Goal: Use online tool/utility: Use online tool/utility

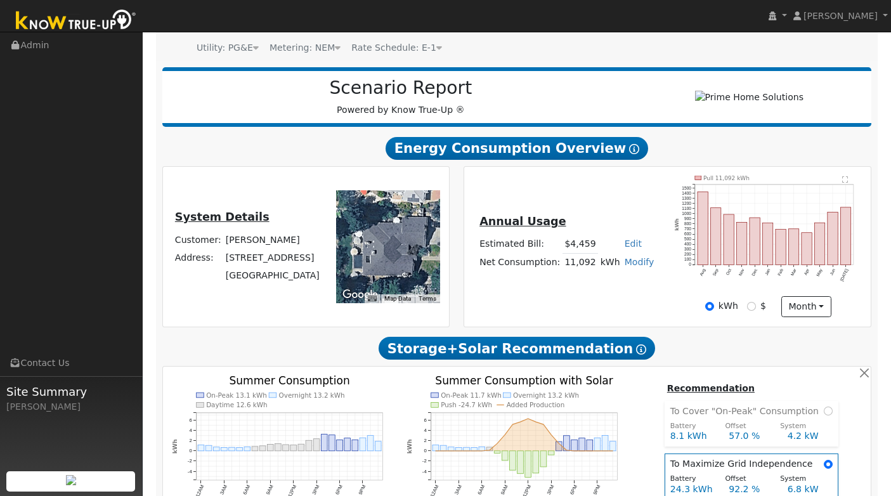
scroll to position [275, 0]
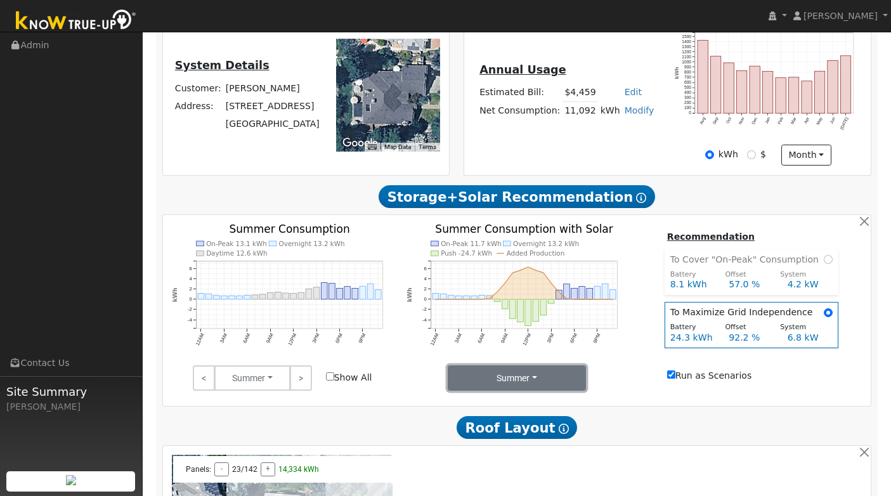
click at [526, 380] on button "Summer" at bounding box center [517, 377] width 139 height 25
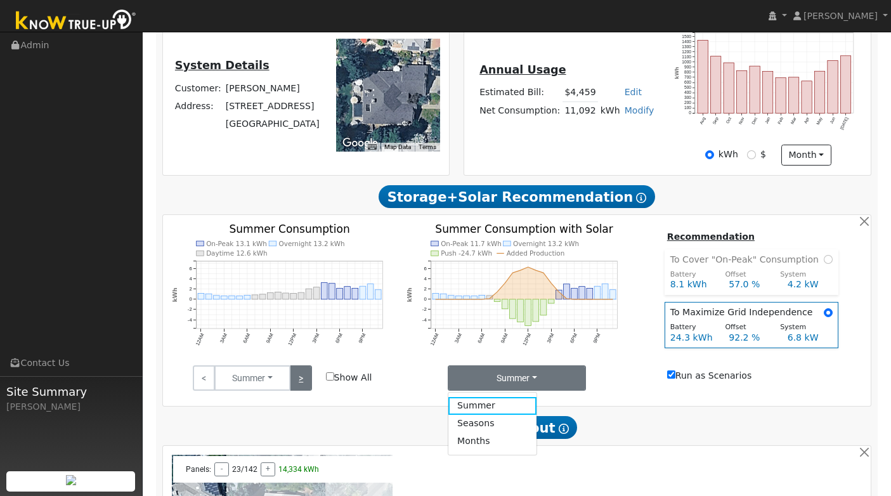
click at [301, 382] on link ">" at bounding box center [301, 377] width 22 height 25
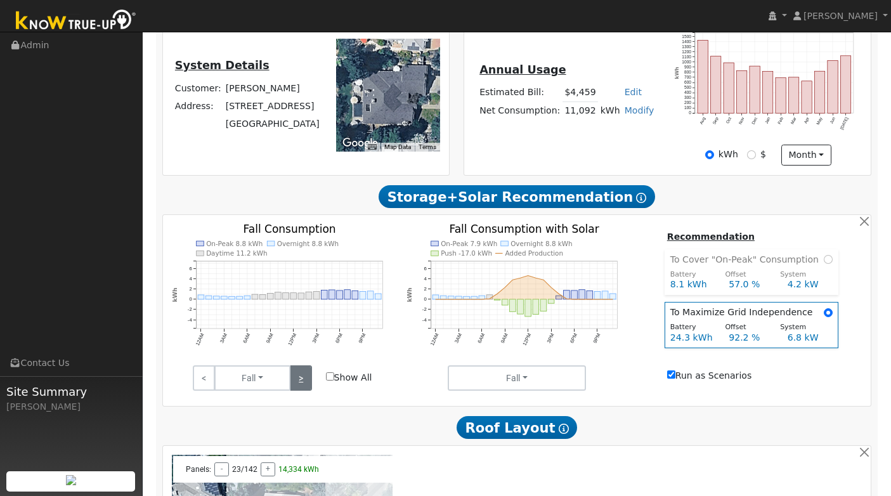
click at [301, 382] on link ">" at bounding box center [301, 377] width 22 height 25
click at [302, 383] on link ">" at bounding box center [301, 377] width 22 height 25
click at [302, 384] on link ">" at bounding box center [301, 377] width 22 height 25
click at [302, 382] on link ">" at bounding box center [301, 377] width 22 height 25
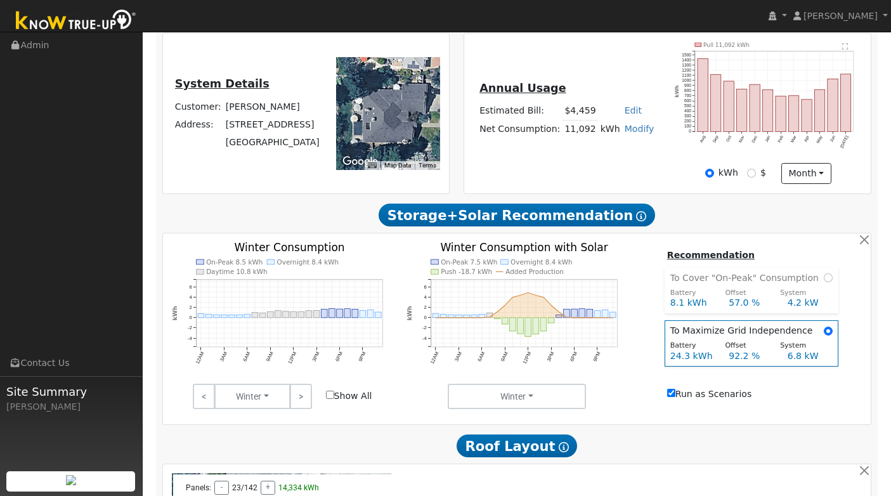
scroll to position [255, 0]
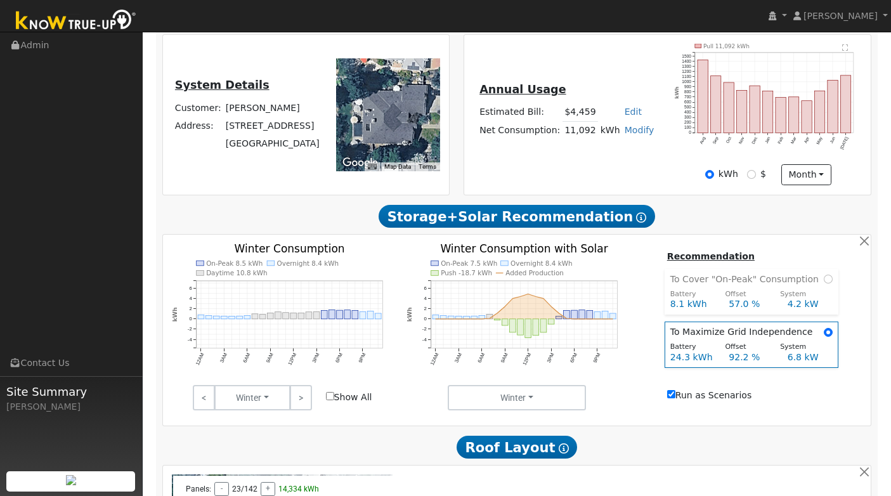
click at [330, 400] on input "Show All" at bounding box center [330, 396] width 8 height 8
click at [335, 401] on label "Show All" at bounding box center [349, 397] width 46 height 13
click at [334, 400] on input "Show All" at bounding box center [330, 396] width 8 height 8
click at [332, 400] on input "Show All" at bounding box center [330, 396] width 8 height 8
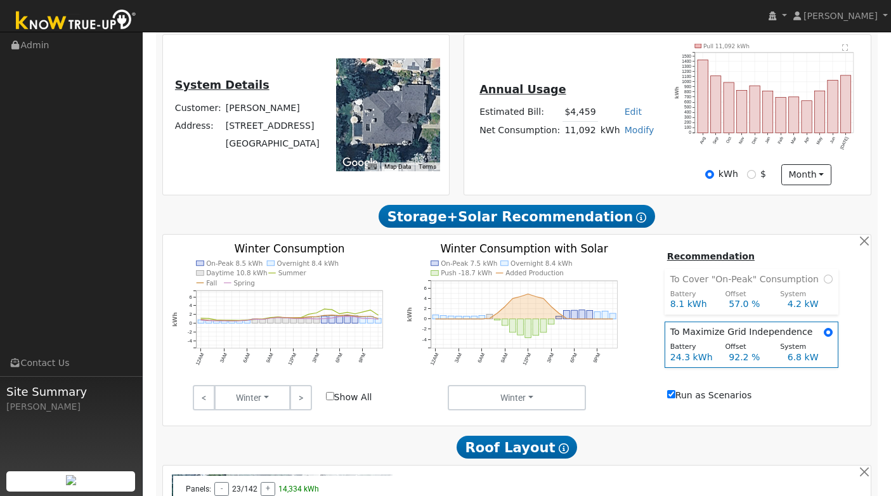
checkbox input "false"
click at [305, 399] on link ">" at bounding box center [301, 397] width 22 height 25
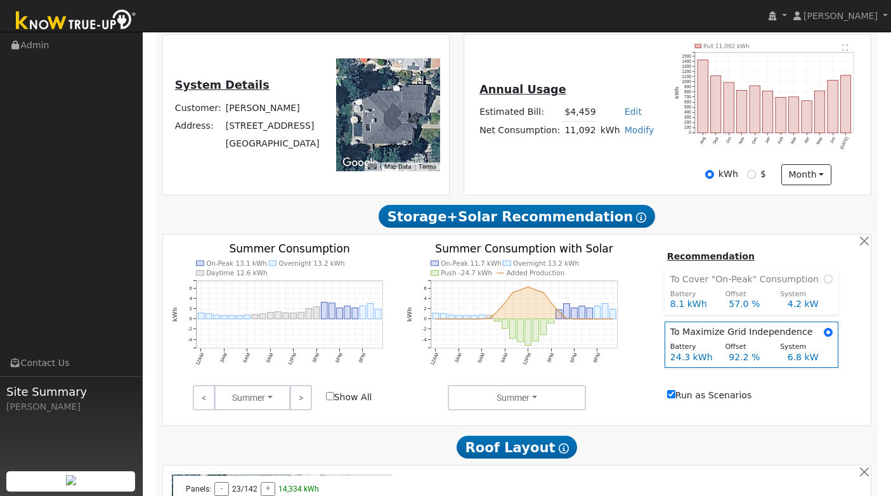
click at [672, 398] on input "Run as Scenarios" at bounding box center [671, 394] width 8 height 8
checkbox input "false"
click at [646, 347] on div "Recommendation To Cover "On-Peak" Consumption Battery Offset System 8.1 kWh 57.…" at bounding box center [751, 327] width 235 height 156
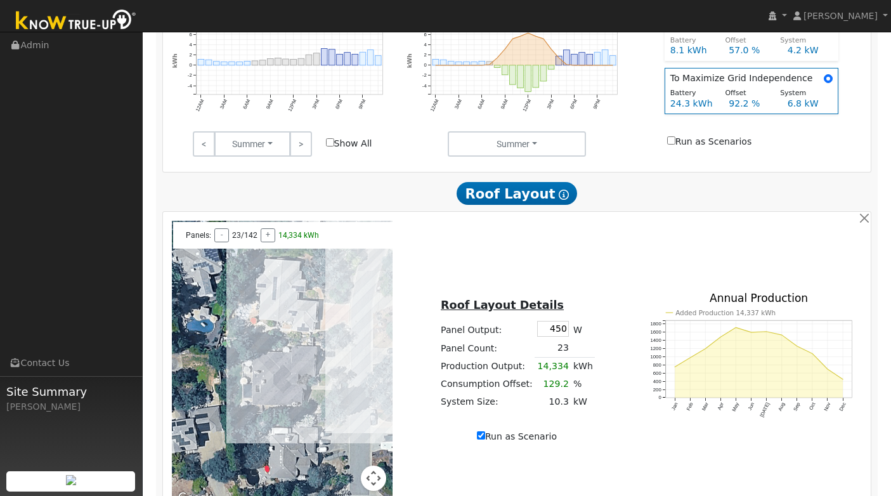
scroll to position [517, 0]
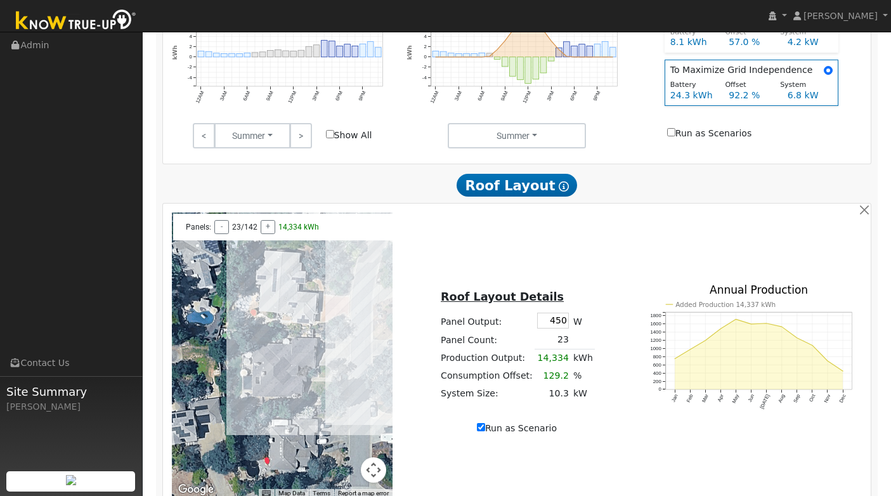
click at [563, 347] on td "23" at bounding box center [553, 340] width 36 height 18
click at [864, 216] on button "button" at bounding box center [863, 209] width 13 height 13
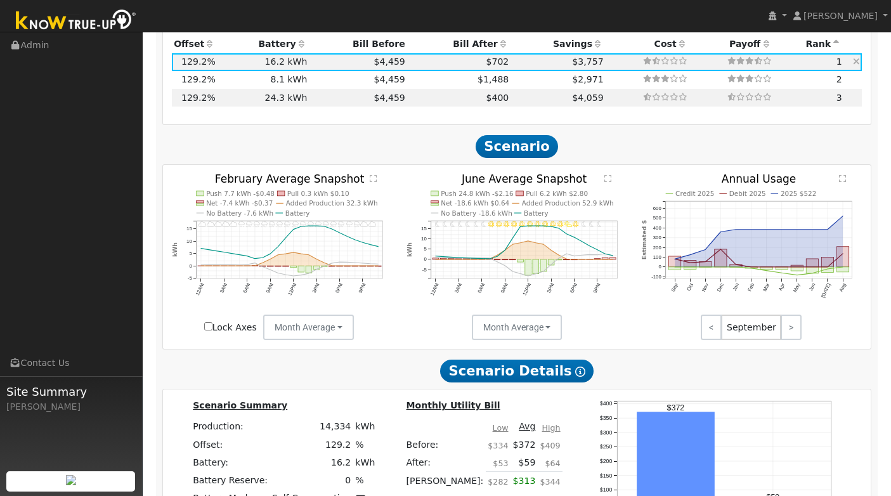
scroll to position [865, 0]
click at [375, 175] on text "" at bounding box center [373, 179] width 7 height 8
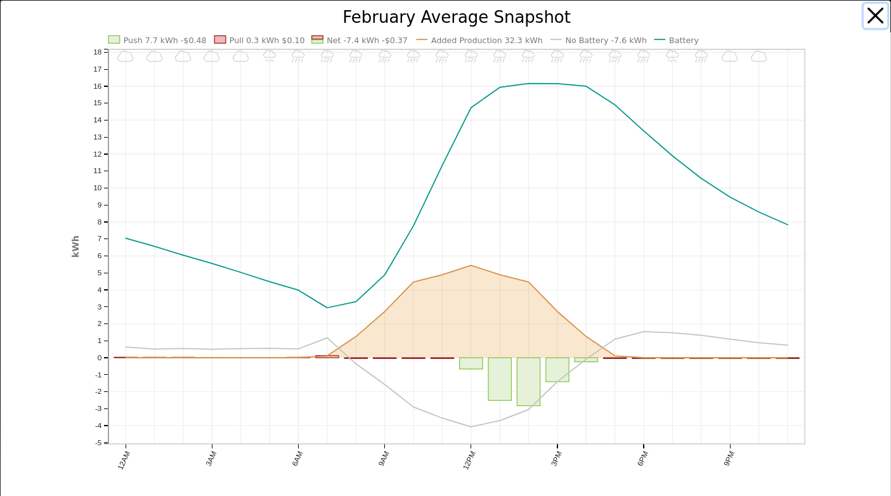
click at [876, 17] on button "button" at bounding box center [876, 16] width 24 height 24
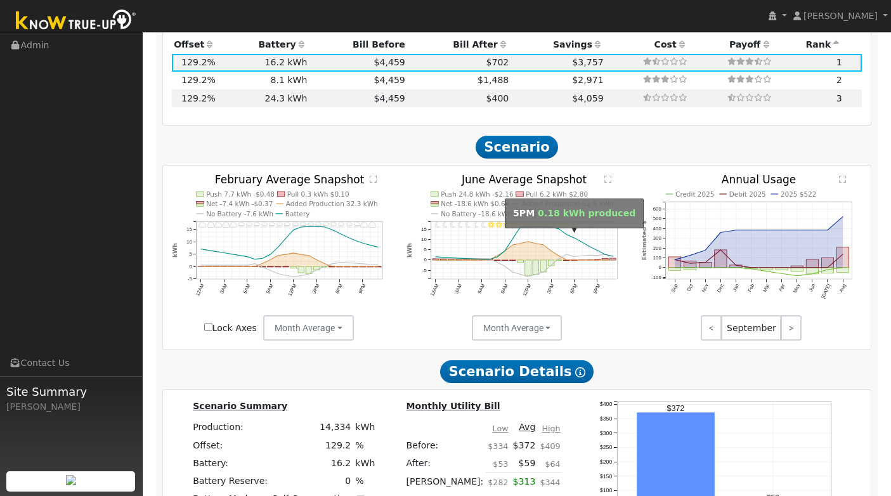
click at [567, 259] on circle "onclick=""" at bounding box center [567, 260] width 2 height 2
click at [609, 175] on text "" at bounding box center [607, 179] width 7 height 8
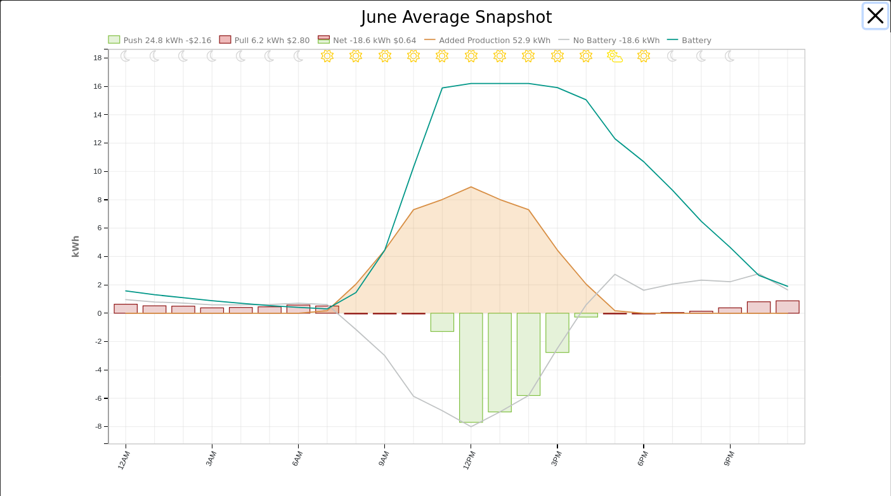
click at [873, 16] on button "button" at bounding box center [876, 16] width 24 height 24
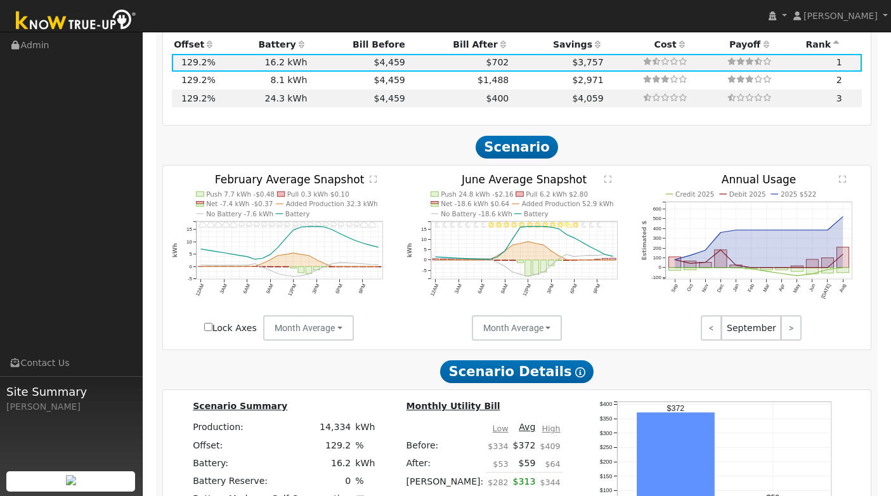
click at [845, 175] on text "" at bounding box center [842, 179] width 7 height 8
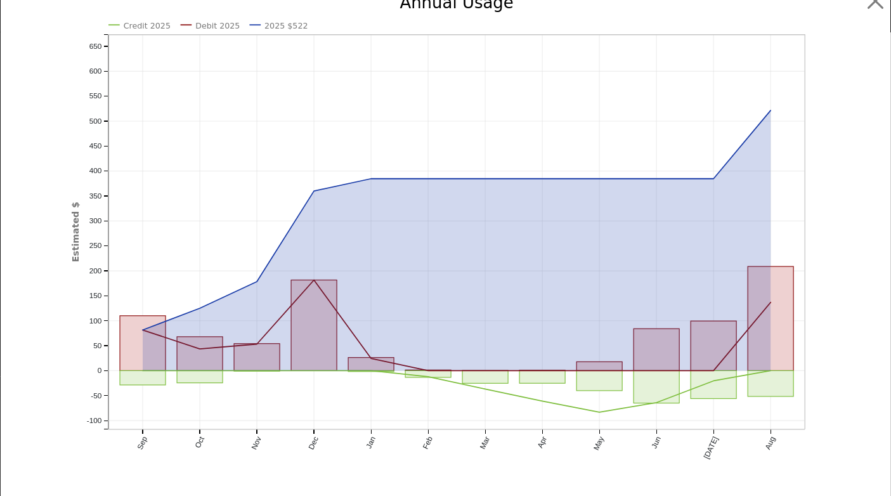
scroll to position [0, 0]
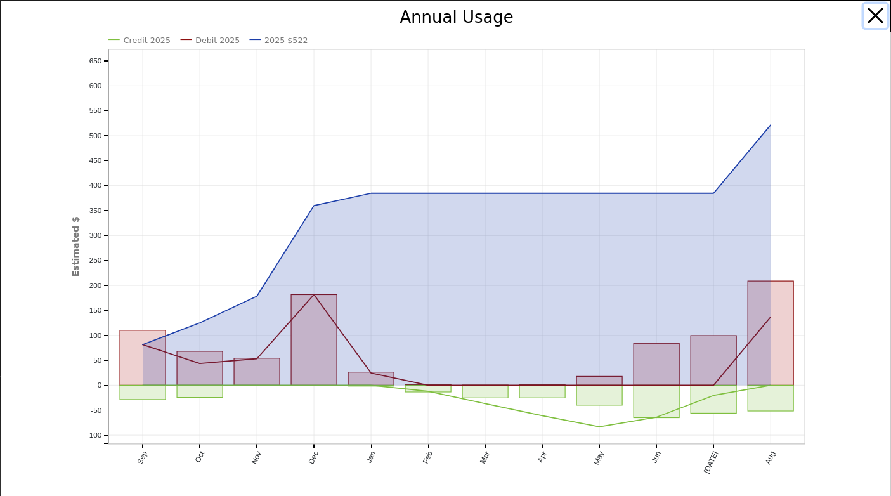
click at [877, 18] on button "button" at bounding box center [876, 16] width 24 height 24
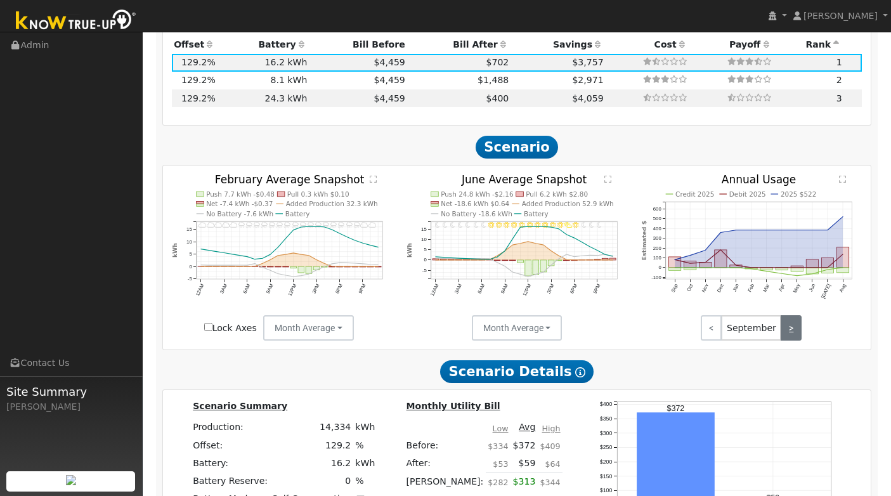
click at [792, 315] on link ">" at bounding box center [791, 327] width 21 height 25
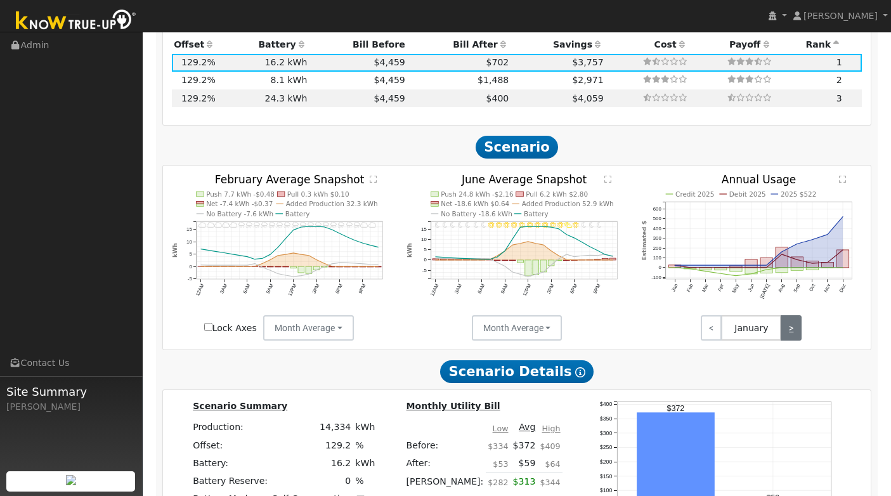
click at [793, 315] on link ">" at bounding box center [791, 327] width 21 height 25
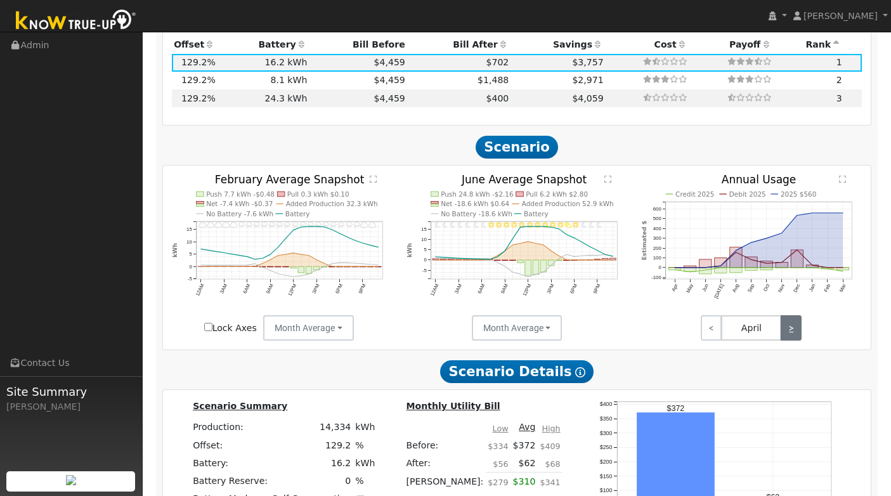
click at [793, 315] on link ">" at bounding box center [791, 327] width 21 height 25
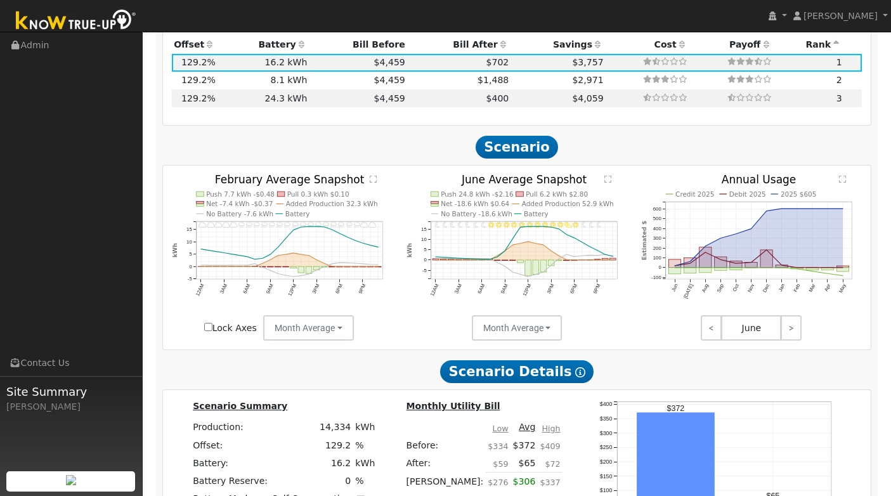
click at [813, 228] on icon "Credit 2025 Debit 2025 2025 $605 Jun [DATE] Aug Sep Oct Nov Dec Jan Feb Mar Apr…" at bounding box center [751, 248] width 221 height 148
click at [842, 175] on text "" at bounding box center [842, 179] width 7 height 8
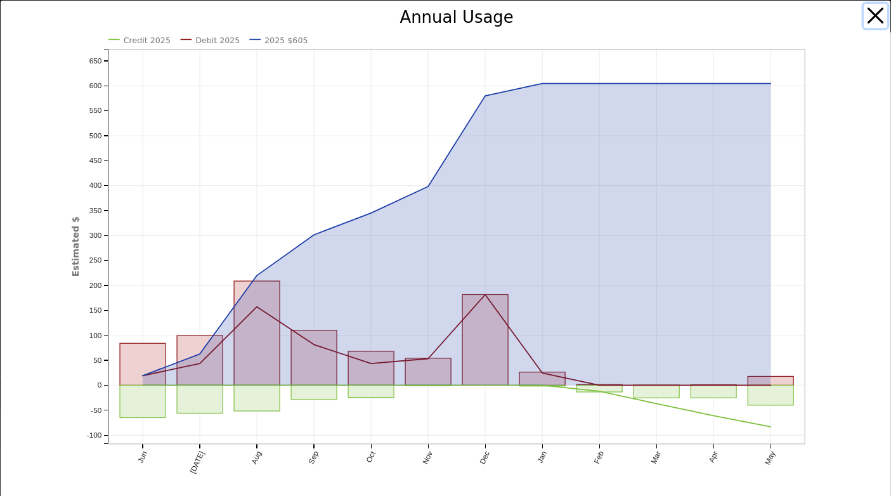
click at [880, 16] on button "button" at bounding box center [876, 16] width 24 height 24
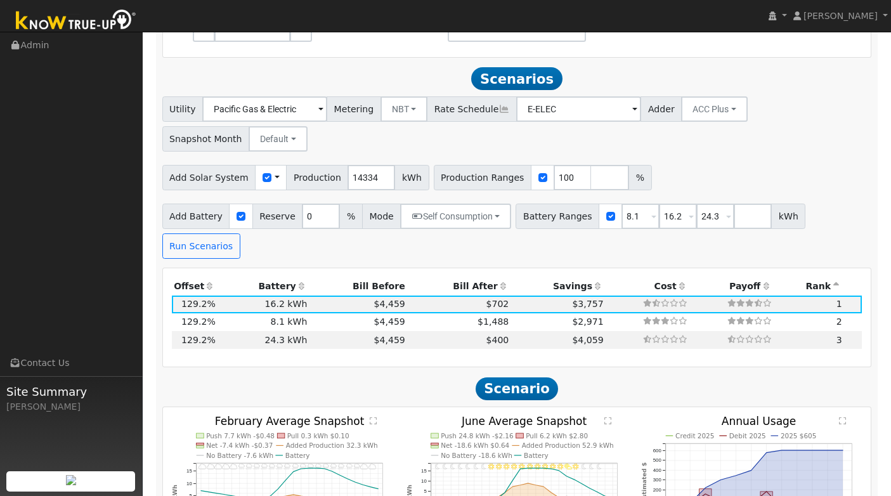
scroll to position [575, 0]
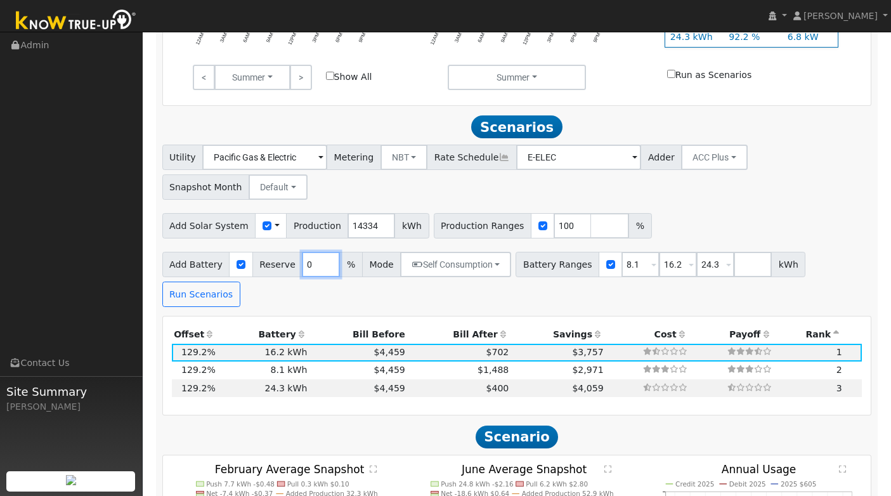
click at [309, 252] on input "0" at bounding box center [321, 264] width 38 height 25
click at [313, 252] on input "0" at bounding box center [321, 264] width 38 height 25
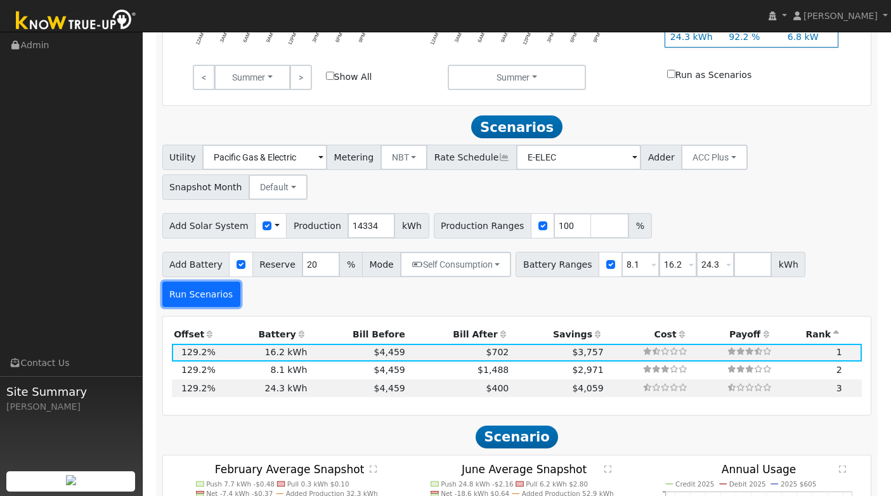
click at [222, 282] on button "Run Scenarios" at bounding box center [201, 294] width 78 height 25
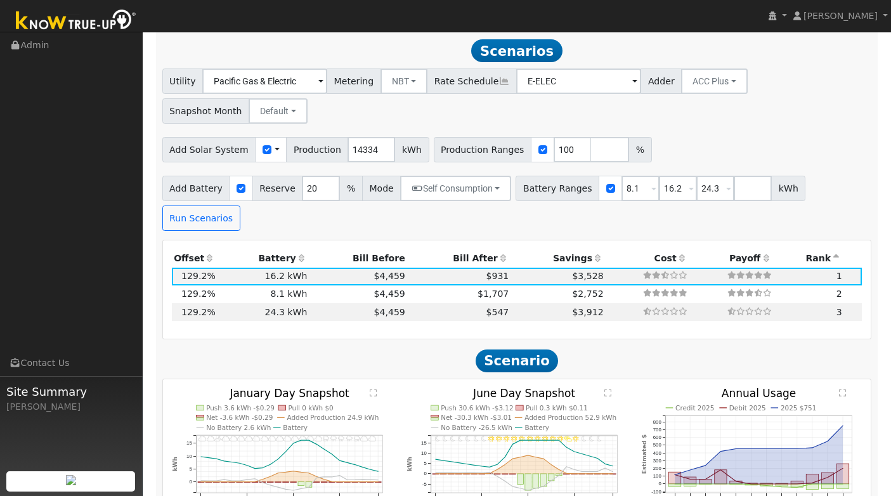
scroll to position [638, 0]
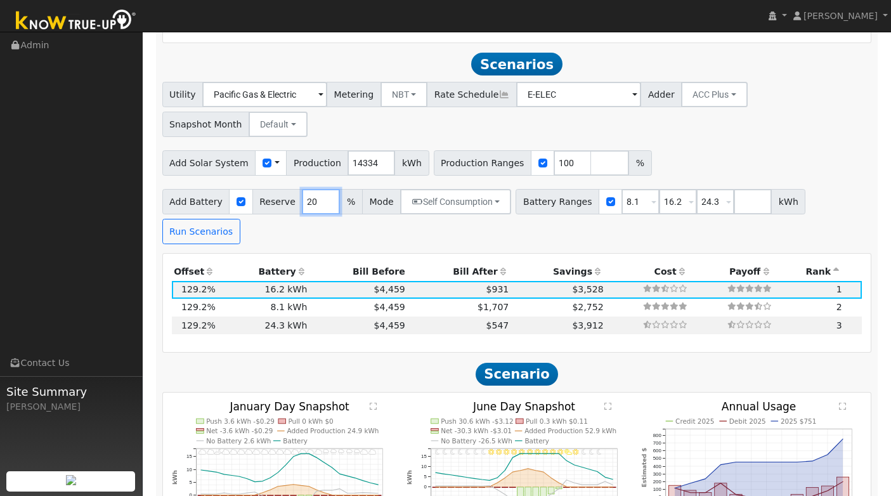
click at [313, 189] on input "20" at bounding box center [321, 201] width 38 height 25
type input "0"
click at [219, 219] on button "Run Scenarios" at bounding box center [201, 231] width 78 height 25
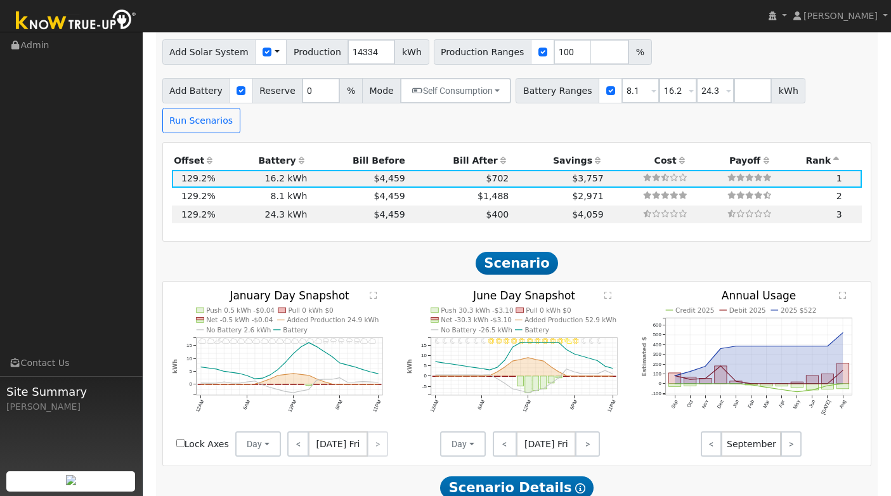
scroll to position [745, 0]
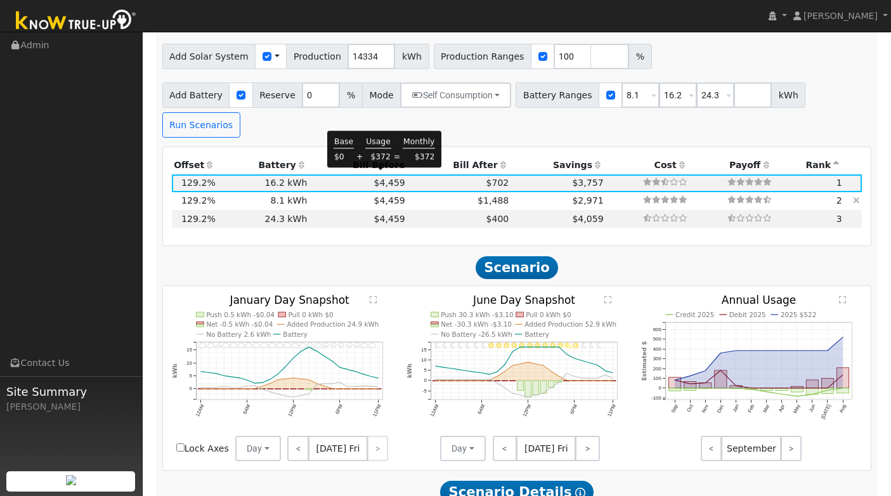
click at [379, 195] on span "$4,459" at bounding box center [389, 200] width 31 height 10
type input "$9,720"
type input "$12,186"
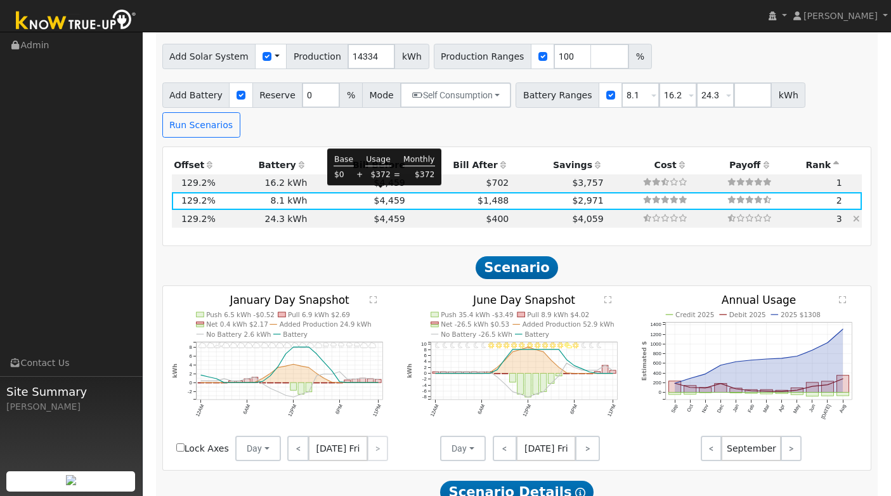
click at [382, 214] on span "$4,459" at bounding box center [389, 219] width 31 height 10
type input "$29,160"
type input "$18,018"
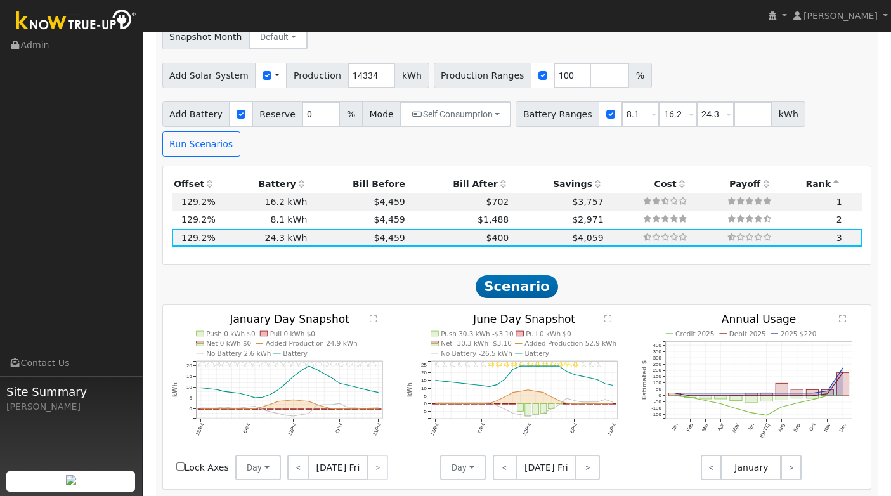
scroll to position [725, 0]
click at [298, 194] on td "16.2 kWh" at bounding box center [264, 203] width 92 height 18
type input "$19,440"
type input "$15,102"
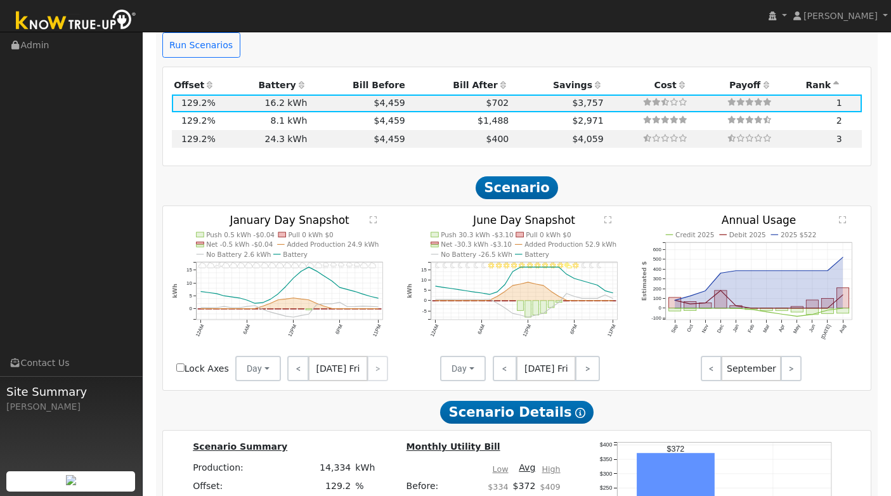
scroll to position [826, 0]
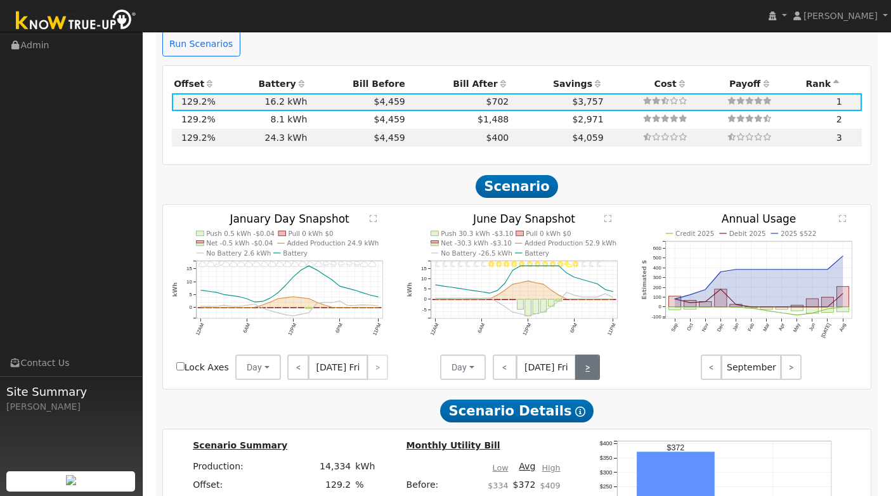
click at [592, 355] on link ">" at bounding box center [587, 367] width 25 height 25
click at [592, 355] on link ">" at bounding box center [588, 367] width 23 height 25
click at [592, 355] on link ">" at bounding box center [589, 367] width 22 height 25
click at [592, 355] on link ">" at bounding box center [590, 367] width 20 height 25
click at [592, 355] on link ">" at bounding box center [589, 367] width 22 height 25
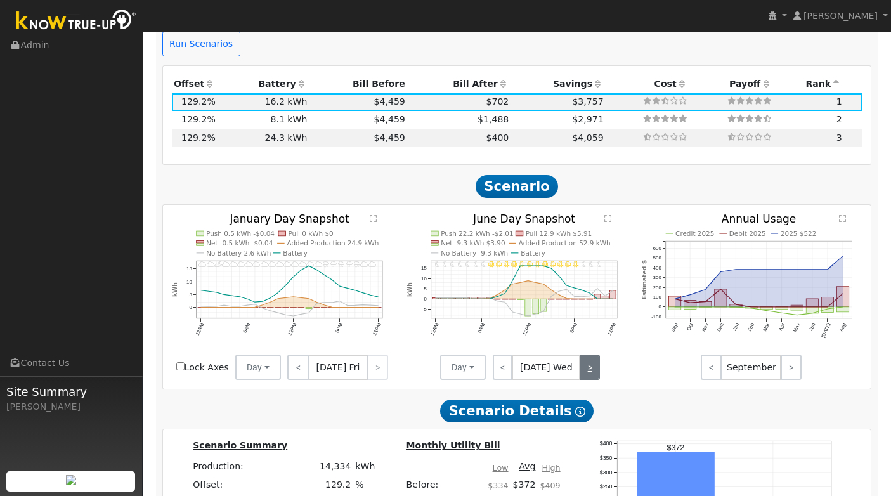
click at [592, 355] on link ">" at bounding box center [590, 367] width 20 height 25
click at [592, 355] on link ">" at bounding box center [589, 367] width 22 height 25
click at [592, 355] on link ">" at bounding box center [587, 367] width 25 height 25
click at [592, 355] on link ">" at bounding box center [588, 367] width 23 height 25
click at [592, 355] on link ">" at bounding box center [589, 367] width 22 height 25
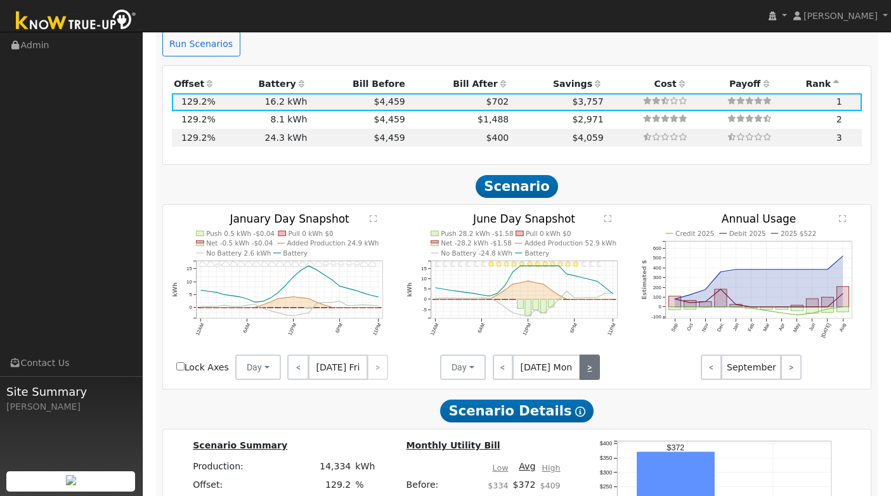
click at [592, 355] on link ">" at bounding box center [590, 367] width 20 height 25
click at [592, 355] on link ">" at bounding box center [589, 367] width 22 height 25
click at [592, 355] on link ">" at bounding box center [587, 367] width 25 height 25
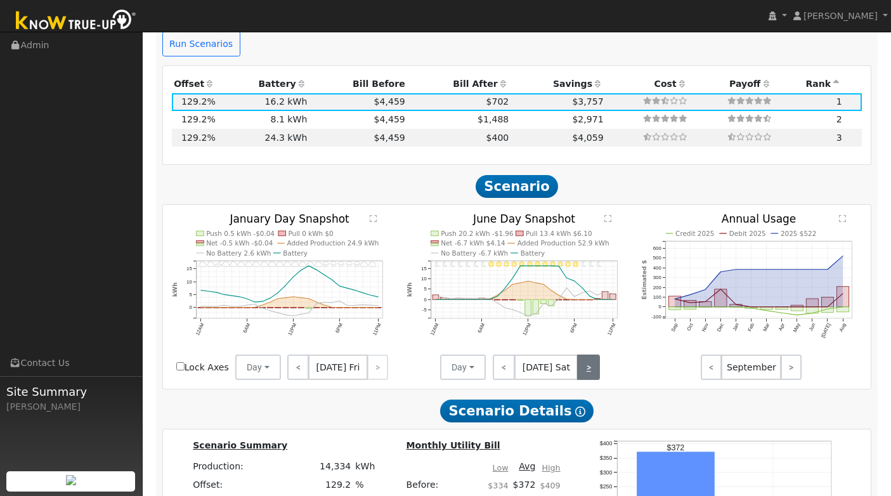
click at [592, 355] on link ">" at bounding box center [588, 367] width 23 height 25
click at [592, 355] on link ">" at bounding box center [589, 367] width 22 height 25
click at [592, 355] on div "< [DATE] Mon >" at bounding box center [543, 367] width 114 height 25
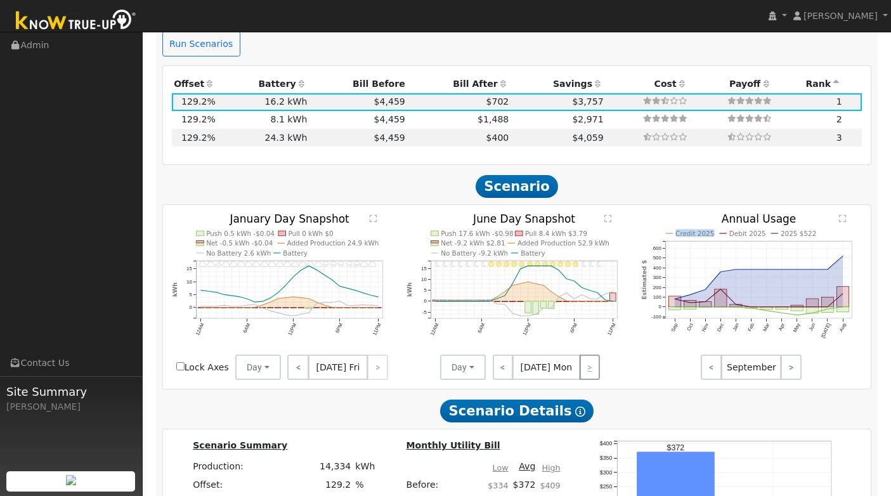
click at [592, 355] on div "< [DATE] Mon >" at bounding box center [543, 367] width 114 height 25
click at [543, 355] on span "[DATE] Mon" at bounding box center [546, 367] width 68 height 25
click at [583, 355] on div "< [DATE] Mon >" at bounding box center [543, 367] width 114 height 25
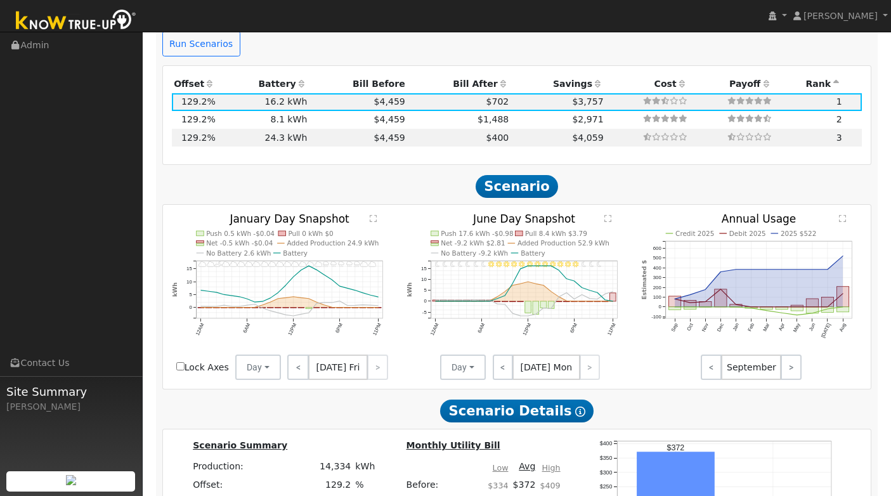
click at [588, 355] on div "< [DATE] Mon >" at bounding box center [543, 367] width 114 height 25
click at [503, 355] on link "<" at bounding box center [503, 367] width 20 height 25
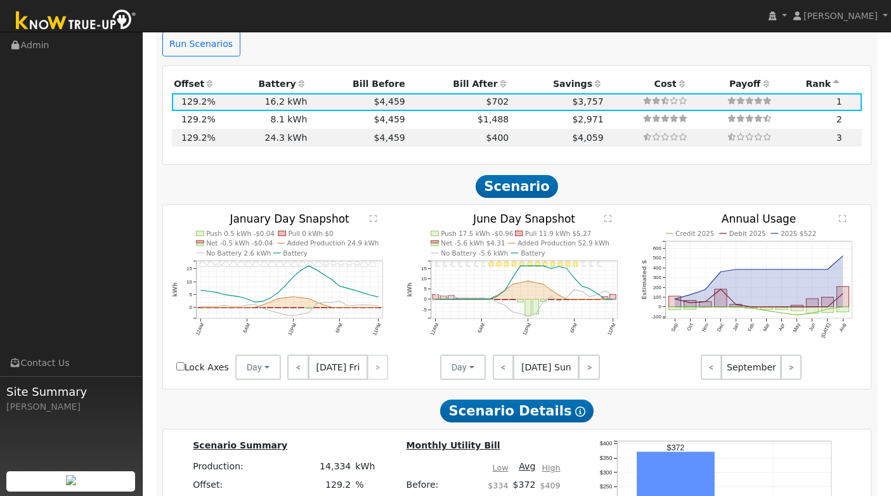
click at [604, 214] on text "" at bounding box center [607, 218] width 7 height 8
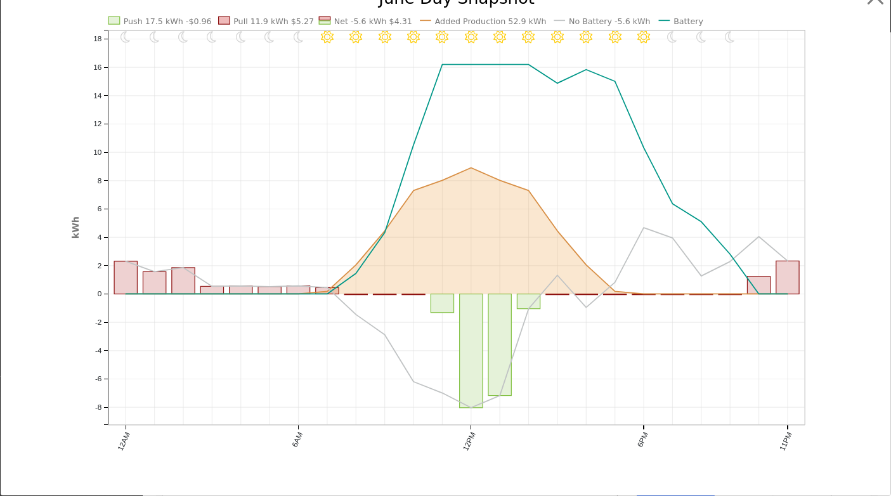
scroll to position [0, 0]
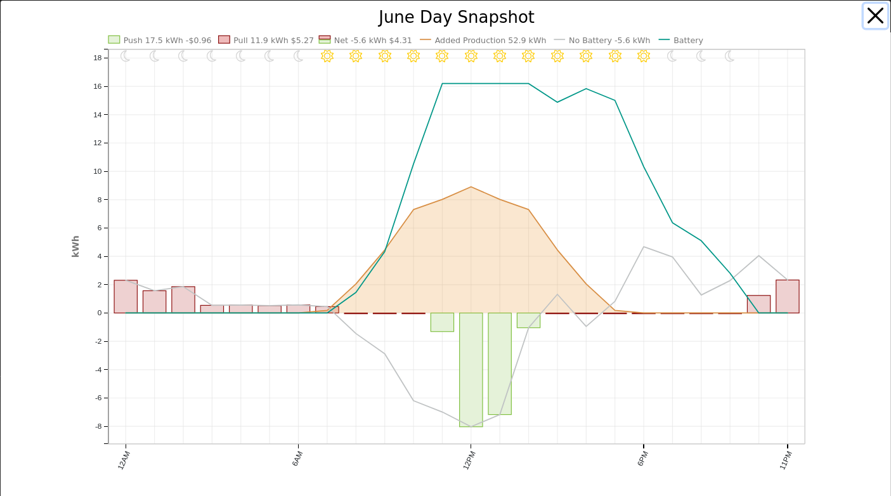
click at [876, 15] on button "button" at bounding box center [876, 16] width 24 height 24
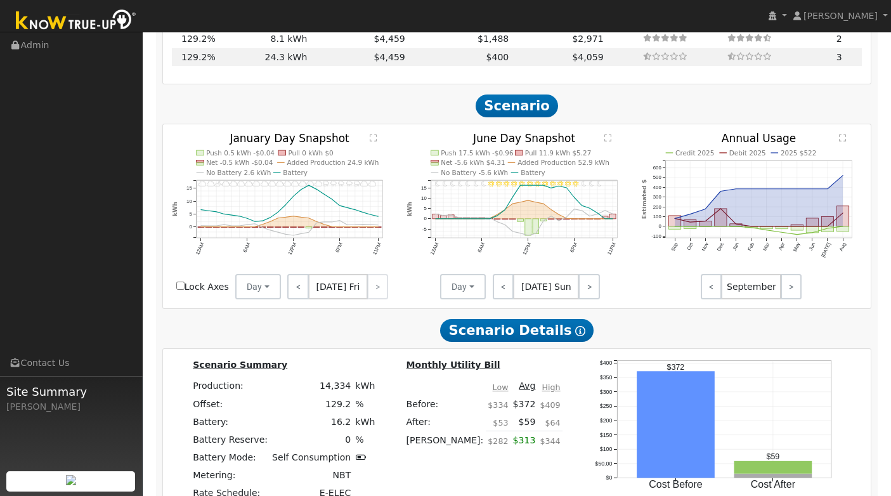
scroll to position [899, 0]
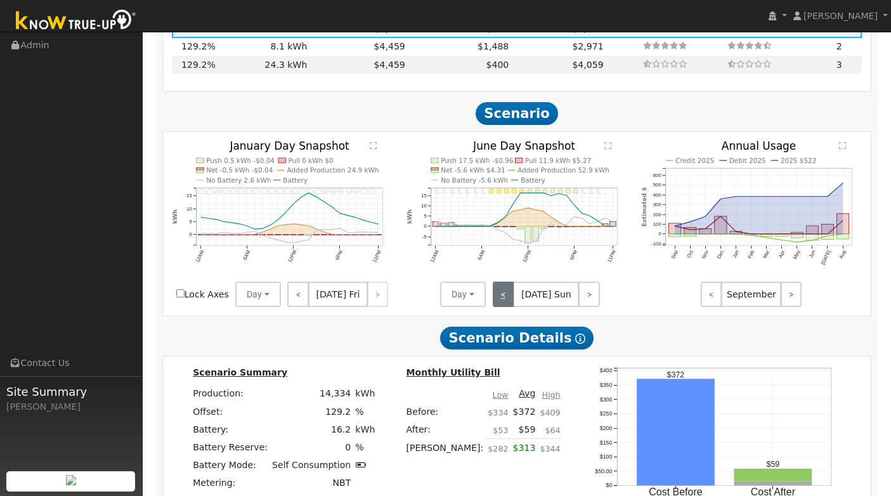
click at [505, 282] on link "<" at bounding box center [504, 294] width 22 height 25
click at [505, 282] on link "<" at bounding box center [504, 294] width 23 height 25
click at [505, 282] on link "<" at bounding box center [505, 294] width 25 height 25
click at [505, 282] on link "<" at bounding box center [504, 294] width 22 height 25
click at [505, 282] on link "<" at bounding box center [503, 294] width 20 height 25
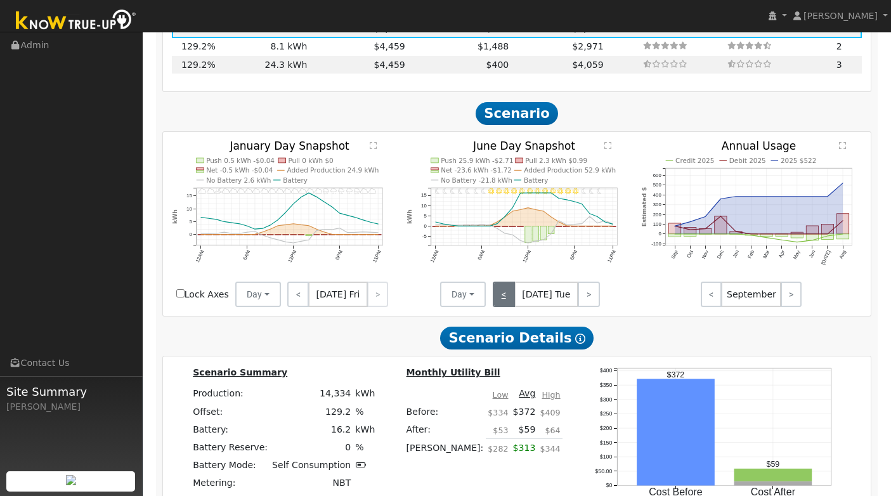
click at [505, 282] on link "<" at bounding box center [504, 294] width 22 height 25
click at [505, 282] on link "<" at bounding box center [503, 294] width 20 height 25
click at [505, 282] on link "<" at bounding box center [504, 294] width 22 height 25
click at [505, 282] on link "<" at bounding box center [504, 294] width 23 height 25
click at [505, 282] on link "<" at bounding box center [505, 294] width 25 height 25
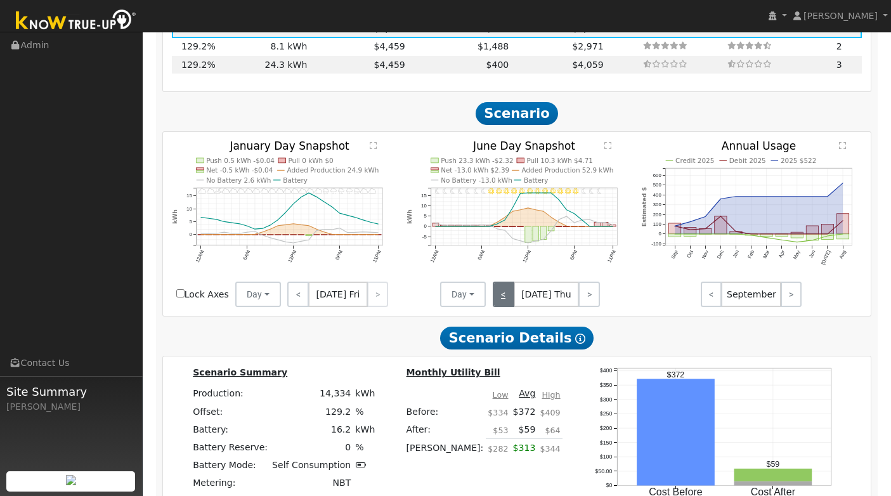
click at [505, 282] on link "<" at bounding box center [504, 294] width 22 height 25
click at [505, 282] on link "<" at bounding box center [503, 294] width 20 height 25
click at [505, 282] on link "<" at bounding box center [504, 294] width 22 height 25
click at [505, 282] on link "<" at bounding box center [503, 294] width 20 height 25
click at [505, 282] on link "<" at bounding box center [504, 294] width 22 height 25
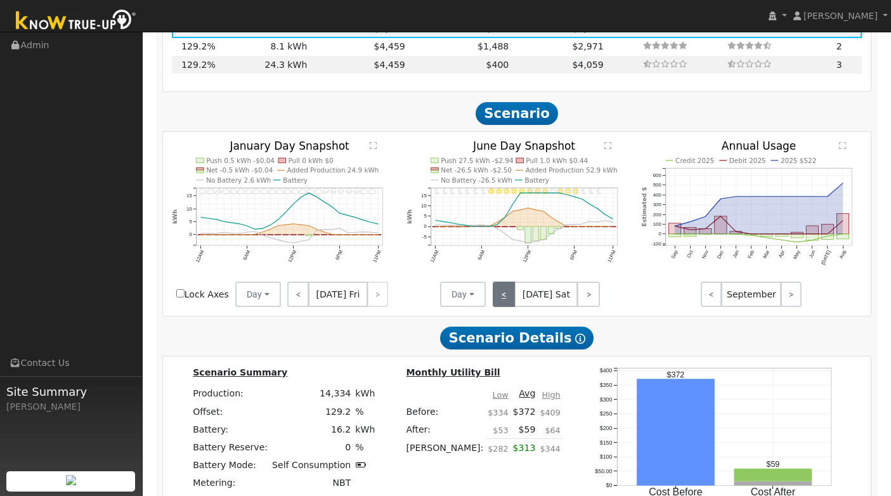
click at [505, 282] on link "<" at bounding box center [504, 294] width 23 height 25
click at [462, 282] on button "Day" at bounding box center [463, 294] width 46 height 25
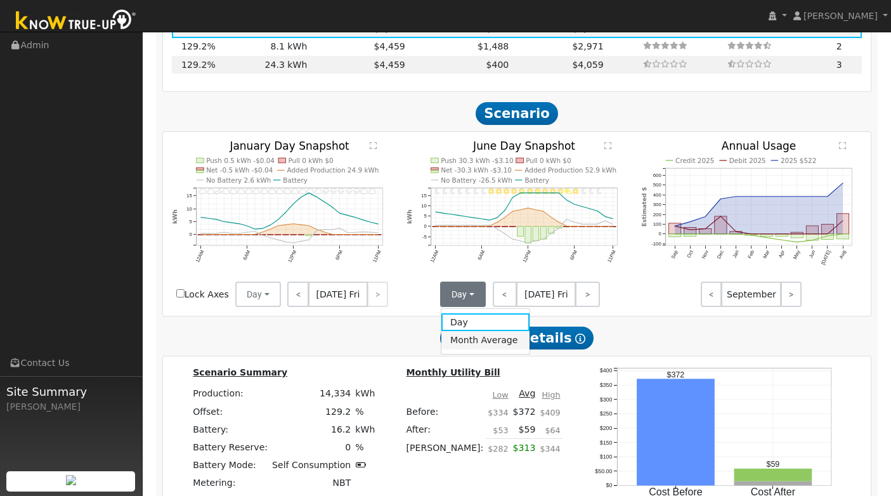
click at [470, 331] on link "Month Average" at bounding box center [485, 340] width 88 height 18
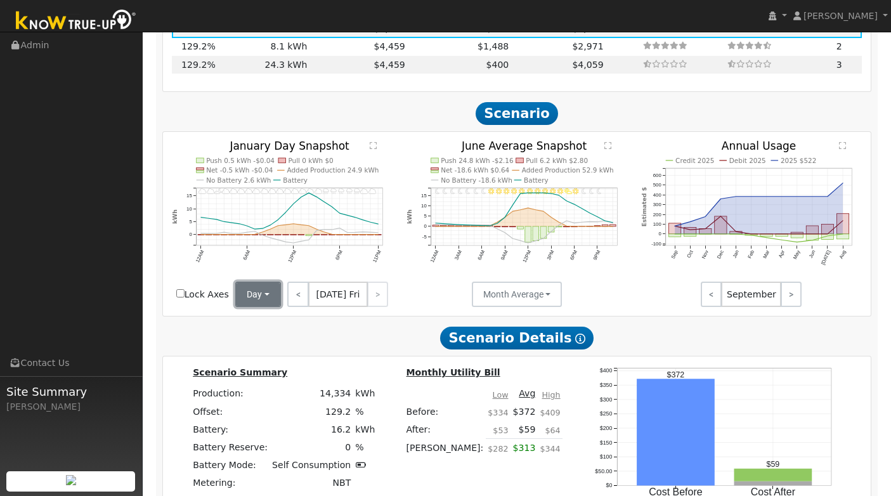
click at [272, 282] on button "Day" at bounding box center [258, 294] width 46 height 25
click at [270, 331] on link "Month Average" at bounding box center [281, 340] width 88 height 18
